Goal: Information Seeking & Learning: Learn about a topic

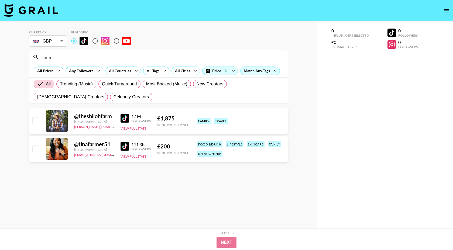
click at [59, 54] on input "farm" at bounding box center [161, 57] width 245 height 9
type input "eisl"
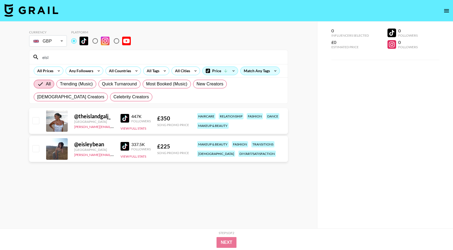
click at [53, 58] on input "eisl" at bounding box center [161, 57] width 245 height 9
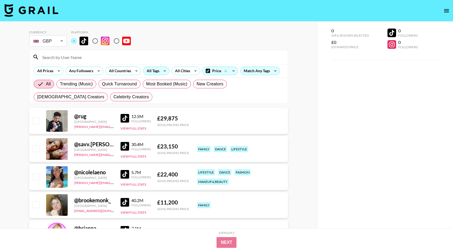
click at [156, 74] on div "All Tags" at bounding box center [151, 71] width 17 height 8
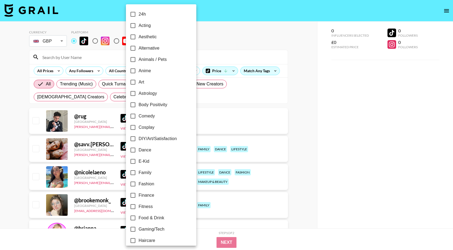
click at [151, 48] on span "Alternative" at bounding box center [149, 48] width 21 height 6
click at [139, 48] on input "Alternative" at bounding box center [132, 48] width 11 height 11
checkbox input "true"
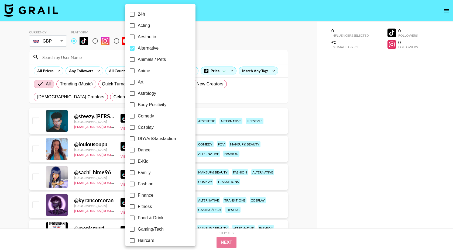
click at [310, 66] on div at bounding box center [226, 125] width 453 height 250
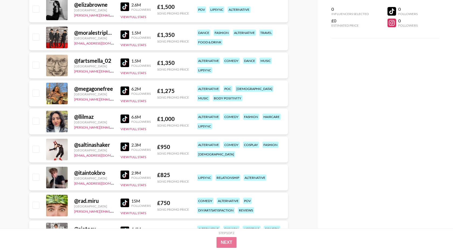
scroll to position [410, 0]
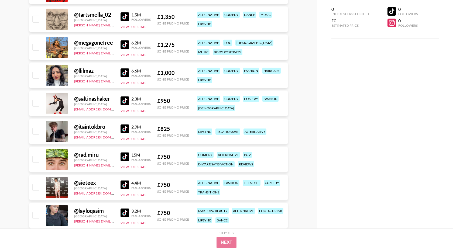
click at [128, 128] on img at bounding box center [125, 129] width 9 height 9
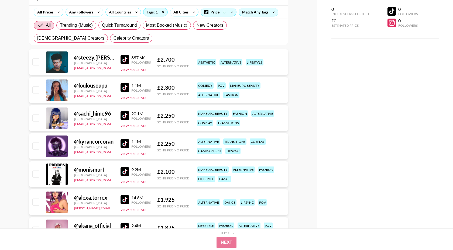
scroll to position [0, 0]
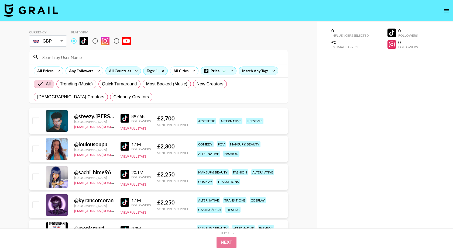
click at [113, 71] on div "All Countries" at bounding box center [119, 71] width 26 height 8
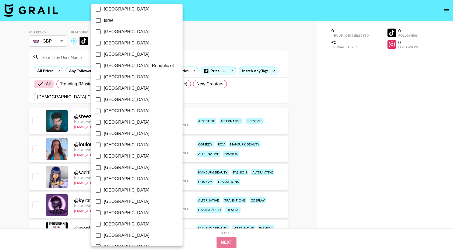
scroll to position [379, 0]
click at [123, 211] on span "[GEOGRAPHIC_DATA]" at bounding box center [127, 213] width 46 height 6
click at [104, 211] on input "[GEOGRAPHIC_DATA]" at bounding box center [98, 213] width 11 height 11
checkbox input "true"
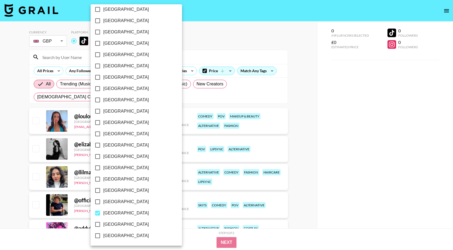
click at [292, 103] on div at bounding box center [226, 125] width 453 height 250
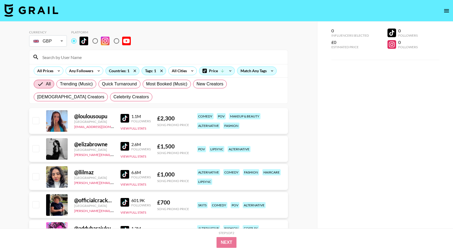
click at [127, 118] on img at bounding box center [125, 118] width 9 height 9
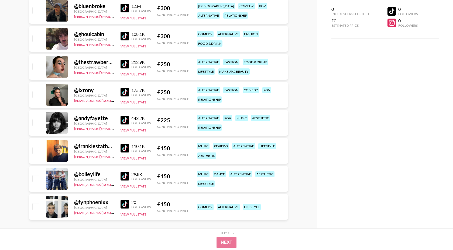
scroll to position [425, 0]
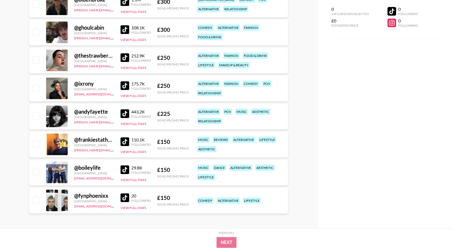
click at [126, 112] on img at bounding box center [125, 114] width 9 height 9
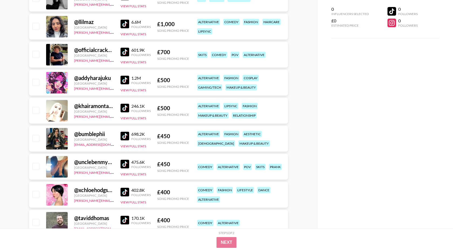
scroll to position [150, 0]
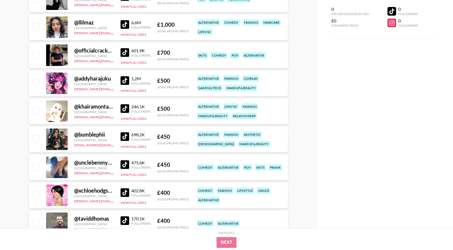
click at [125, 51] on img at bounding box center [125, 52] width 9 height 9
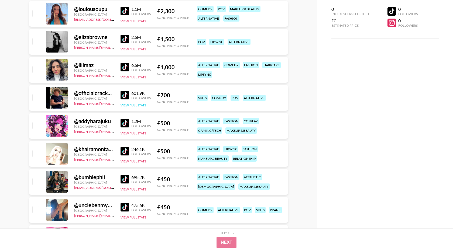
scroll to position [107, 0]
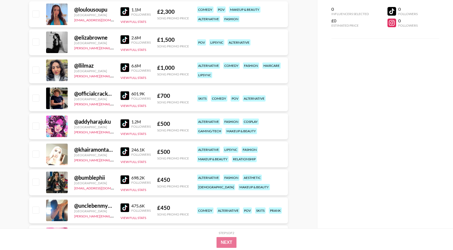
click at [125, 68] on img at bounding box center [125, 67] width 9 height 9
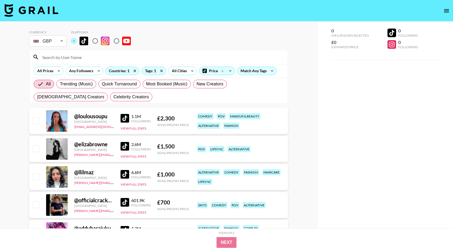
click at [65, 54] on input at bounding box center [161, 57] width 245 height 9
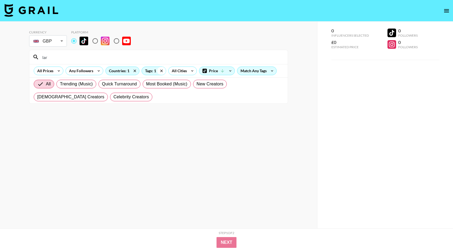
click at [159, 69] on icon at bounding box center [161, 71] width 9 height 8
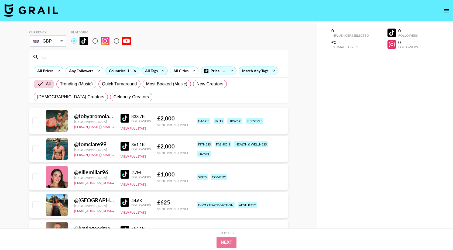
click at [65, 60] on input "lar" at bounding box center [161, 57] width 245 height 9
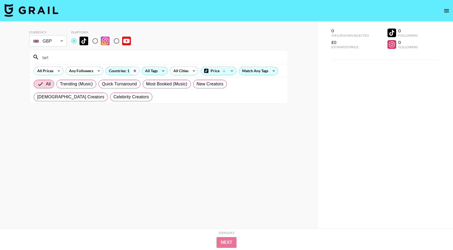
click at [133, 71] on icon at bounding box center [135, 71] width 9 height 8
click at [78, 57] on input "larl" at bounding box center [161, 57] width 245 height 9
type input "l"
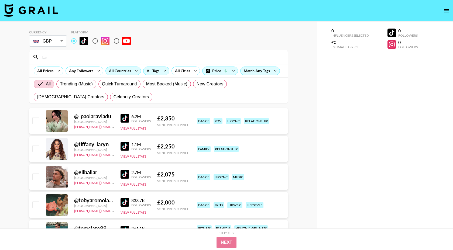
type input "larl"
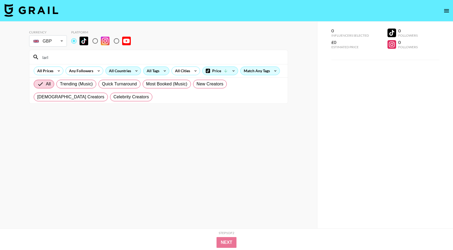
click at [78, 58] on input "larl" at bounding box center [161, 57] width 245 height 9
